Goal: Communication & Community: Answer question/provide support

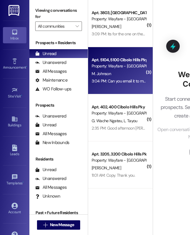
click at [128, 66] on div "Property: Wayfare - [GEOGRAPHIC_DATA]" at bounding box center [119, 66] width 54 height 6
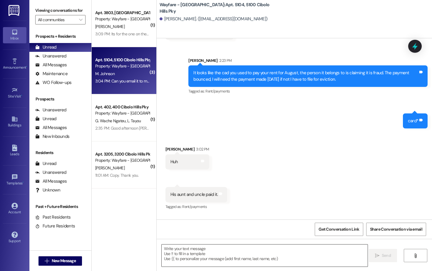
click at [190, 234] on textarea at bounding box center [265, 255] width 206 height 22
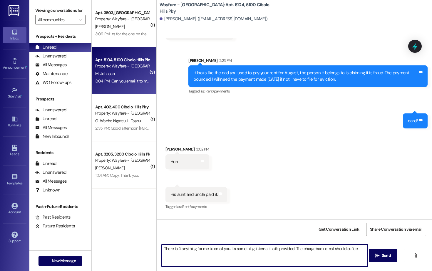
click at [190, 234] on textarea "There isn't anything for me to email you. It's something internal that's provid…" at bounding box center [265, 255] width 206 height 22
click at [190, 234] on textarea "There isn't anything for me to email you besides the charge back email. It's so…" at bounding box center [265, 255] width 206 height 22
type textarea "There isn't anything for me to email you besides the charge back email. It's so…"
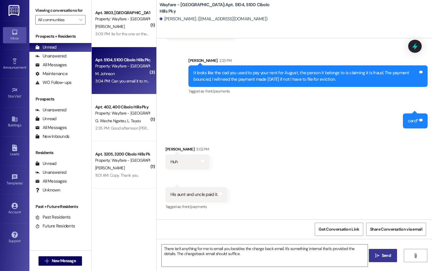
click at [190, 234] on button " Send" at bounding box center [383, 254] width 29 height 13
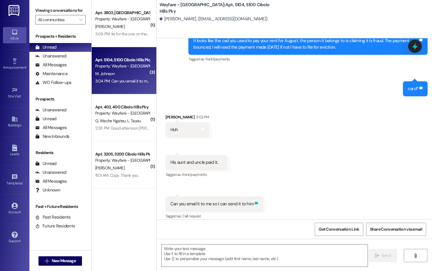
scroll to position [12093, 0]
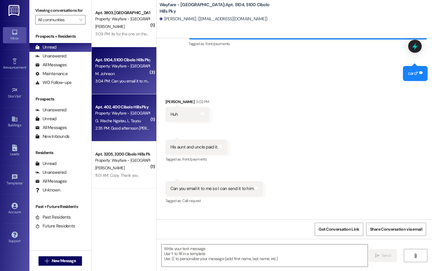
click at [122, 117] on div "G. Wache Ngateu L. Tayou" at bounding box center [123, 120] width 56 height 7
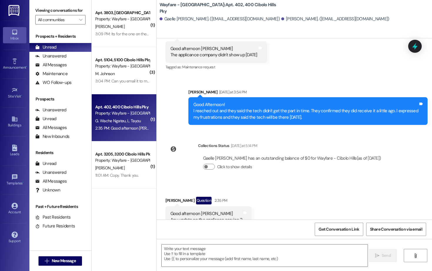
scroll to position [7192, 0]
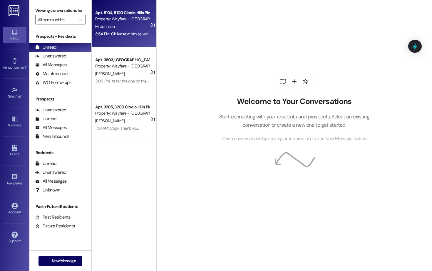
click at [130, 26] on div "M. Johnson" at bounding box center [123, 26] width 56 height 7
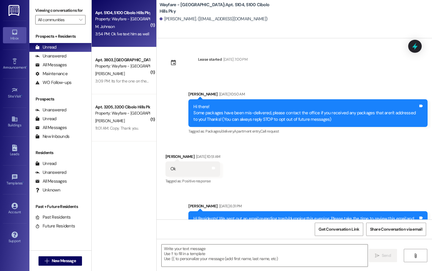
scroll to position [12143, 0]
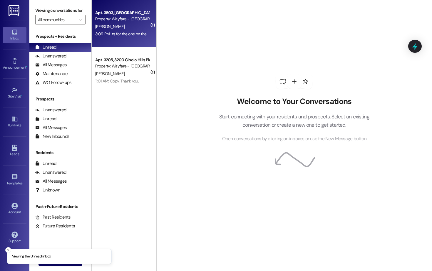
click at [101, 28] on span "[PERSON_NAME]" at bounding box center [109, 26] width 29 height 5
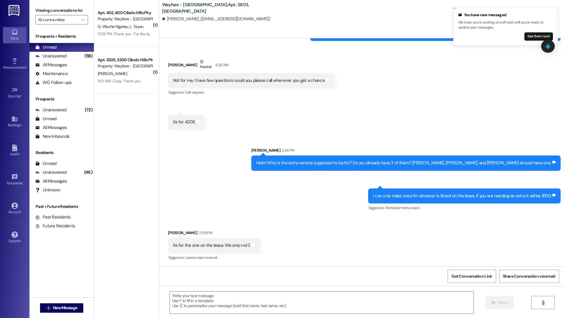
scroll to position [2681, 0]
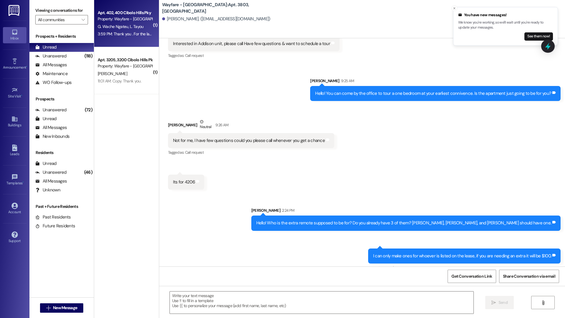
click at [130, 27] on span "L. Tayou" at bounding box center [137, 26] width 14 height 5
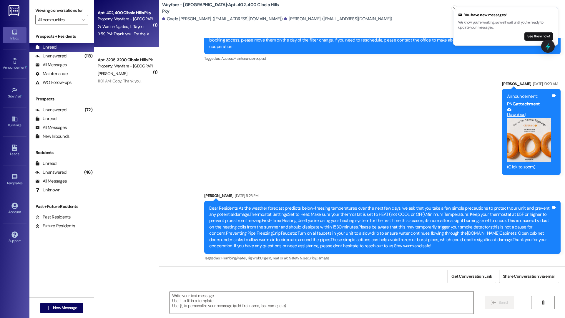
scroll to position [6803, 0]
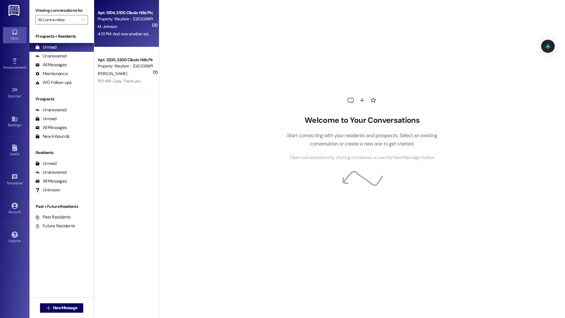
click at [123, 40] on div "Apt. 5104, [GEOGRAPHIC_DATA] Pky Property: Wayfare - [GEOGRAPHIC_DATA] [PERSON_…" at bounding box center [126, 23] width 65 height 47
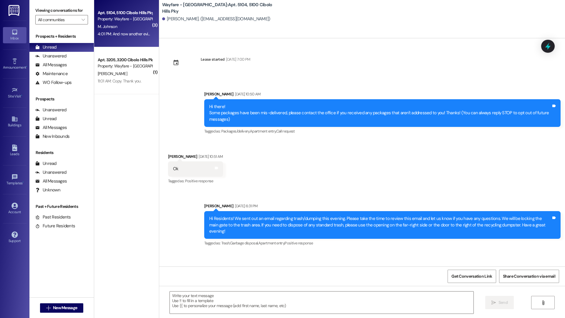
scroll to position [11656, 0]
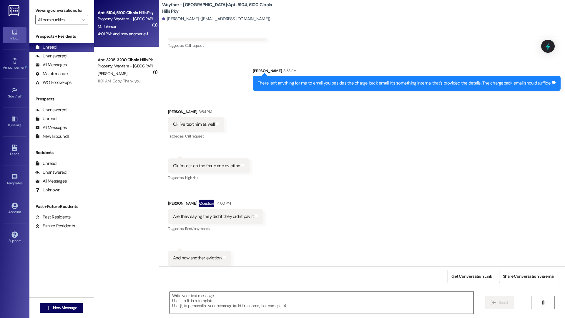
click at [284, 313] on textarea at bounding box center [321, 302] width 303 height 22
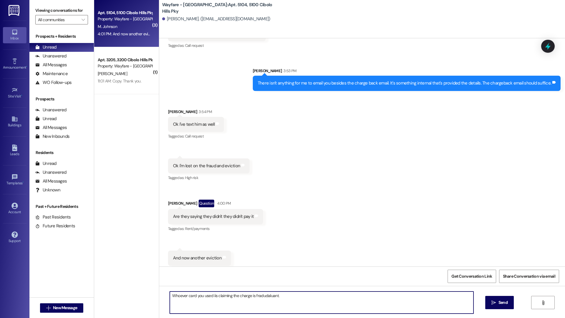
click at [210, 296] on textarea "Whoever card you used iis claiming the charge is fradudaluant." at bounding box center [321, 302] width 303 height 22
type textarea "Whoever card you used is claiming the charge is fradudaluant."
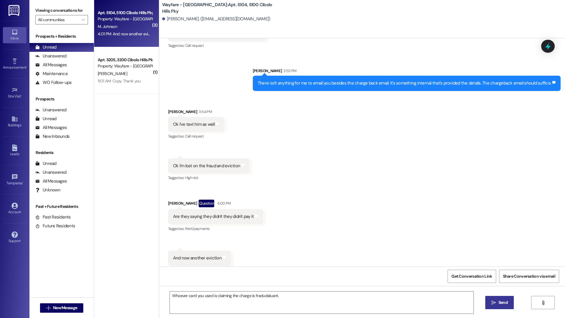
click at [495, 302] on span " Send" at bounding box center [499, 302] width 19 height 6
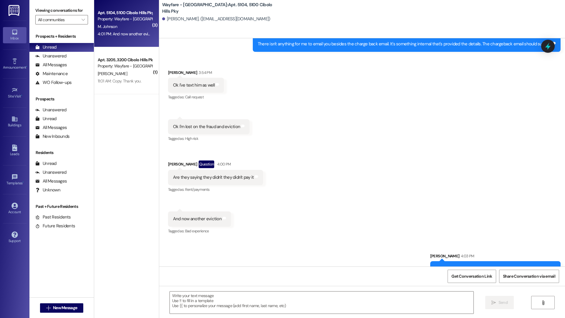
scroll to position [11697, 0]
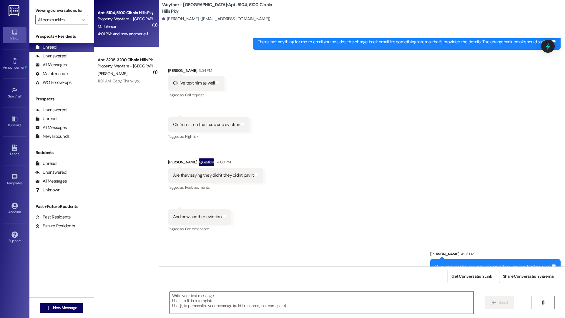
click at [375, 297] on textarea at bounding box center [321, 302] width 303 height 22
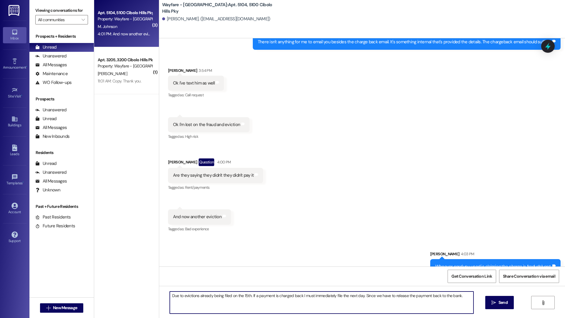
click at [298, 295] on textarea "Due to evictions already being filed on the 15th. If a payment is charged back …" at bounding box center [321, 302] width 303 height 22
click at [342, 304] on textarea "Due to evictions already being filed on the 15th. If a payment is charged back …" at bounding box center [321, 302] width 303 height 22
type textarea "Due to evictions already being filed on the 15th. If a payment is charged back …"
click at [492, 306] on button " Send" at bounding box center [499, 302] width 29 height 13
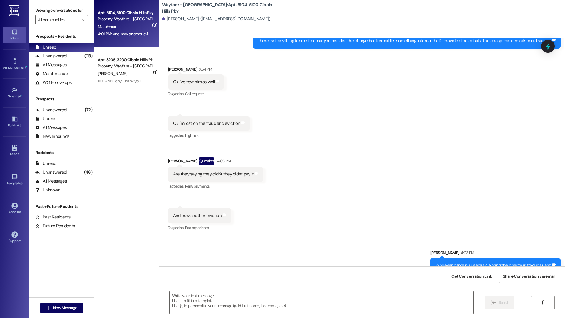
scroll to position [11744, 0]
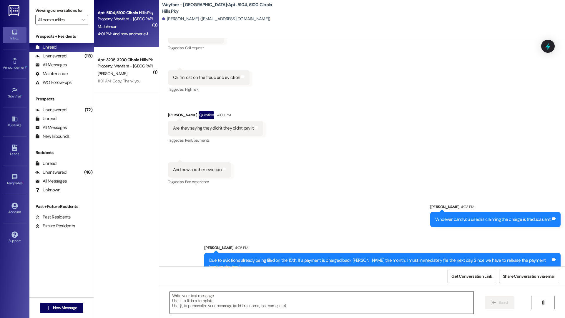
click at [240, 307] on textarea at bounding box center [321, 302] width 303 height 22
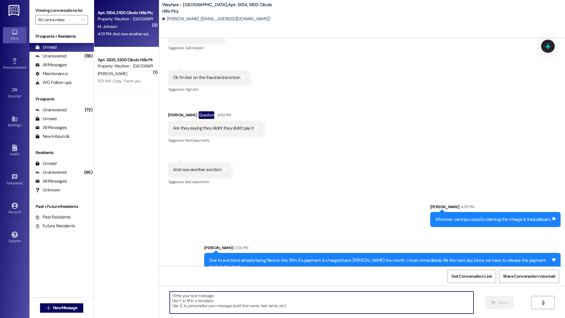
click at [208, 304] on textarea at bounding box center [321, 302] width 303 height 22
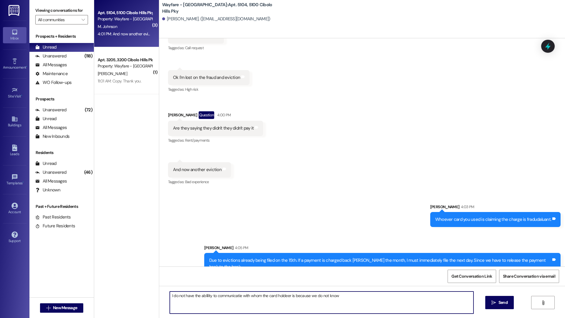
type textarea "I do not have the ablility to communicatie with whom the card holdeer is becaus…"
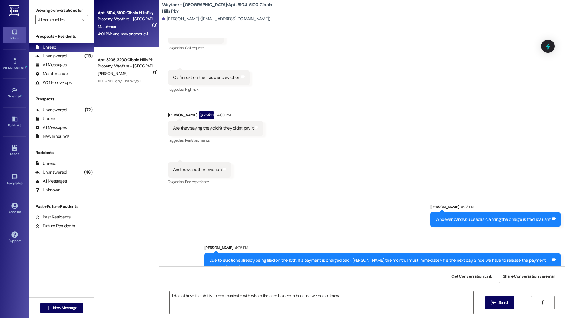
drag, startPoint x: 385, startPoint y: 317, endPoint x: 168, endPoint y: 289, distance: 219.4
click at [168, 289] on div "I do not have the ablility to communicatie with whom the card holdeer is becaus…" at bounding box center [361, 308] width 405 height 44
click at [425, 299] on textarea "I do not have the ablility to communicatie with whom the card holdeer is becaus…" at bounding box center [321, 302] width 303 height 22
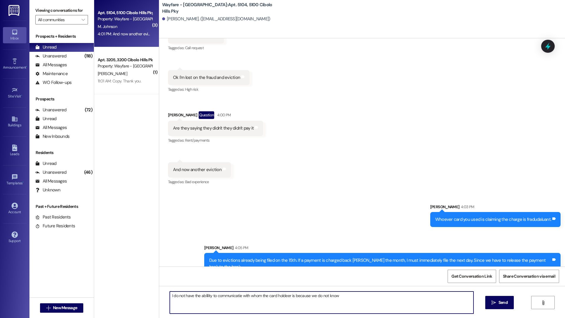
click at [425, 299] on textarea "I do not have the ablility to communicatie with whom the card holdeer is becaus…" at bounding box center [321, 302] width 303 height 22
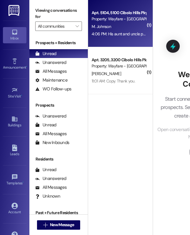
click at [108, 25] on span "M. Johnson" at bounding box center [101, 26] width 19 height 5
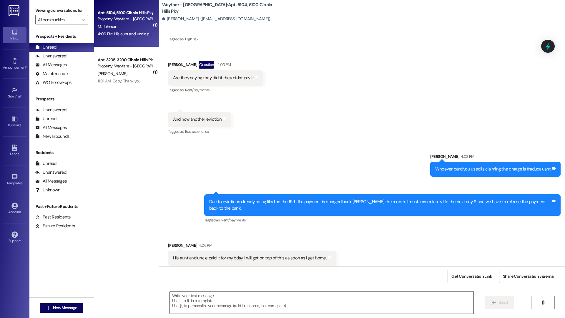
click at [247, 306] on textarea at bounding box center [321, 302] width 303 height 22
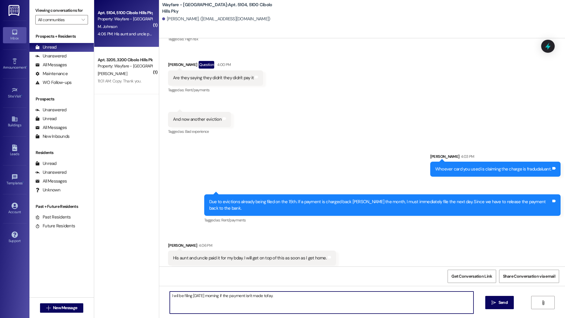
click at [173, 295] on textarea "I wil be filing tomorrow morning if the payment isn't made tofay." at bounding box center [321, 302] width 303 height 22
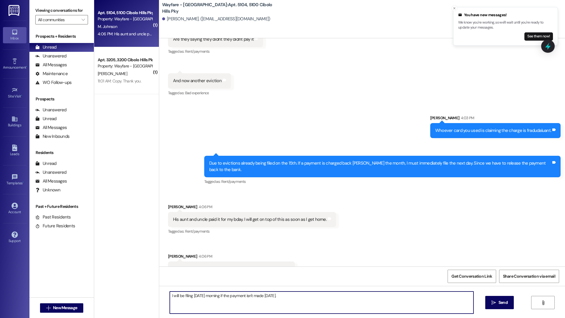
scroll to position [11836, 0]
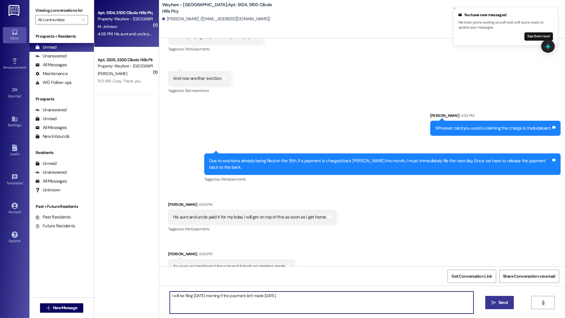
type textarea "I will be filing tomorrow morning if the payment isn't made today."
click at [491, 304] on icon "" at bounding box center [493, 302] width 4 height 5
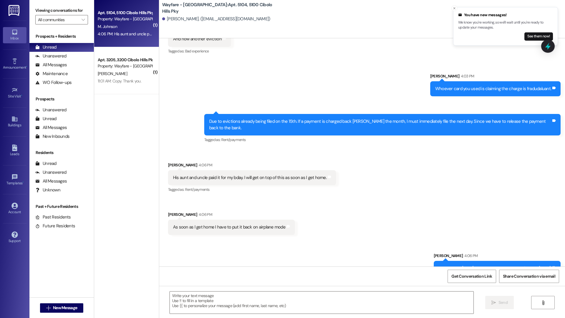
scroll to position [11876, 0]
